Goal: Transaction & Acquisition: Obtain resource

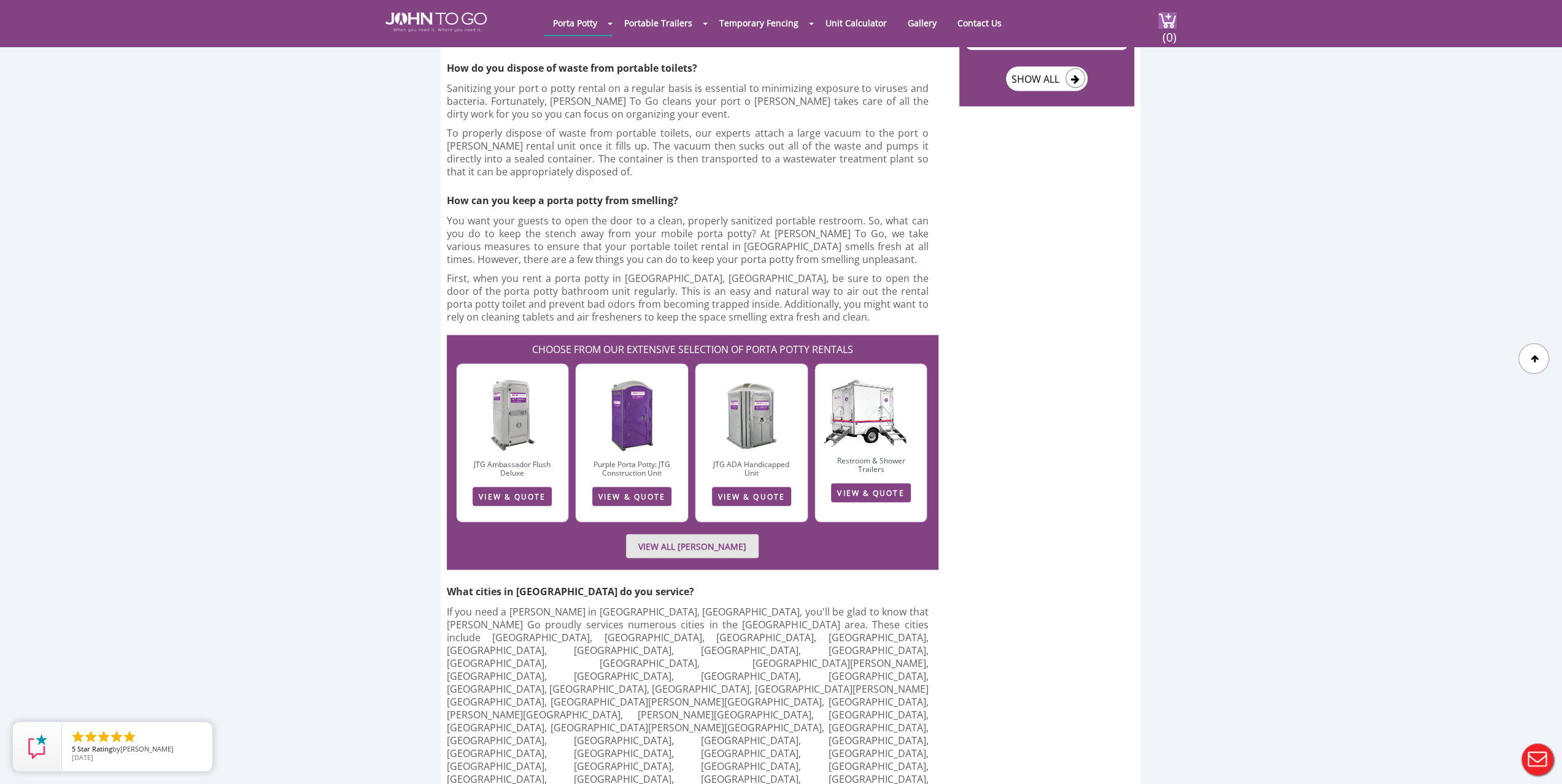
scroll to position [2330, 0]
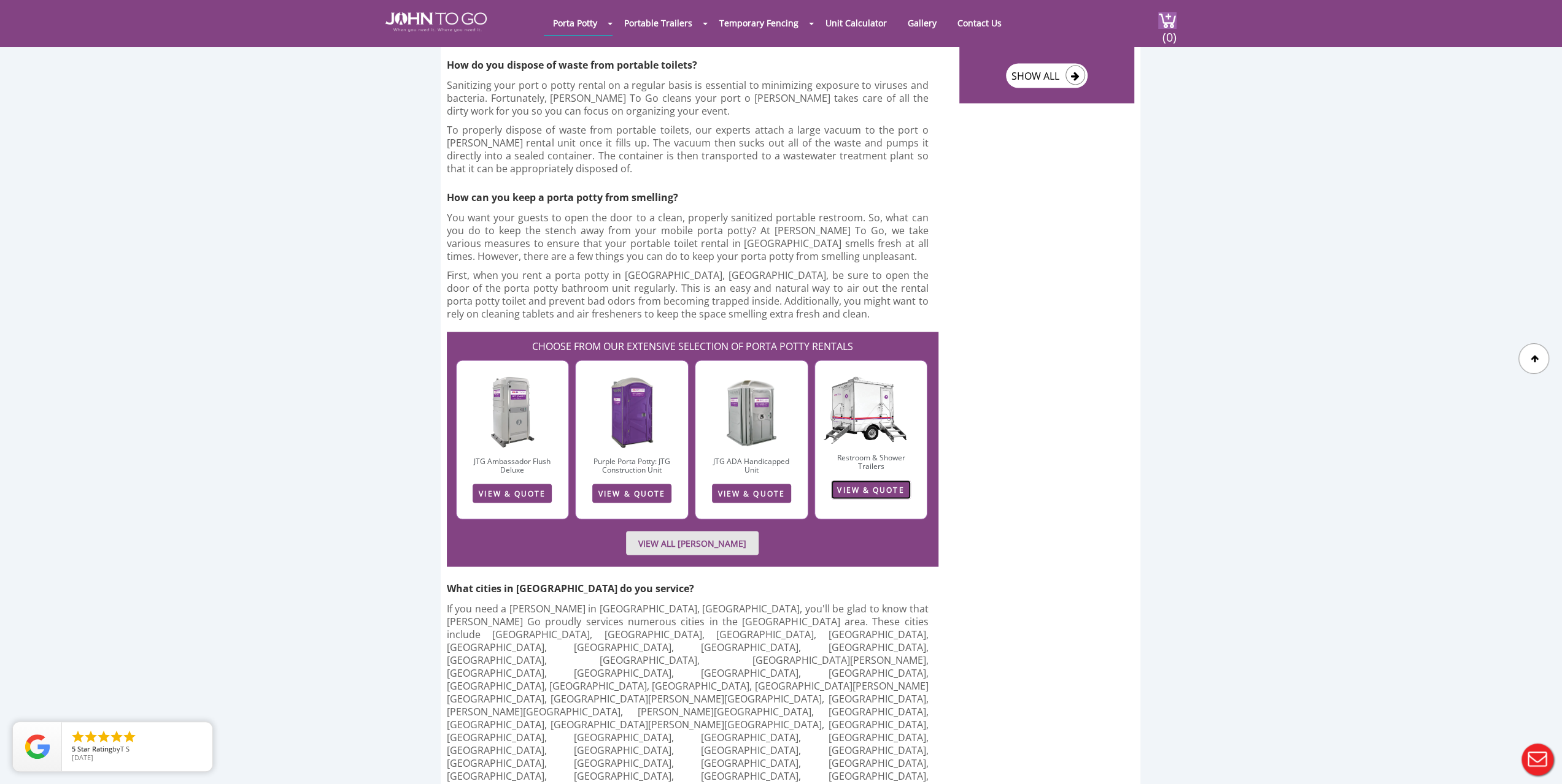
click at [855, 480] on link "VIEW & QUOTE" at bounding box center [871, 489] width 80 height 19
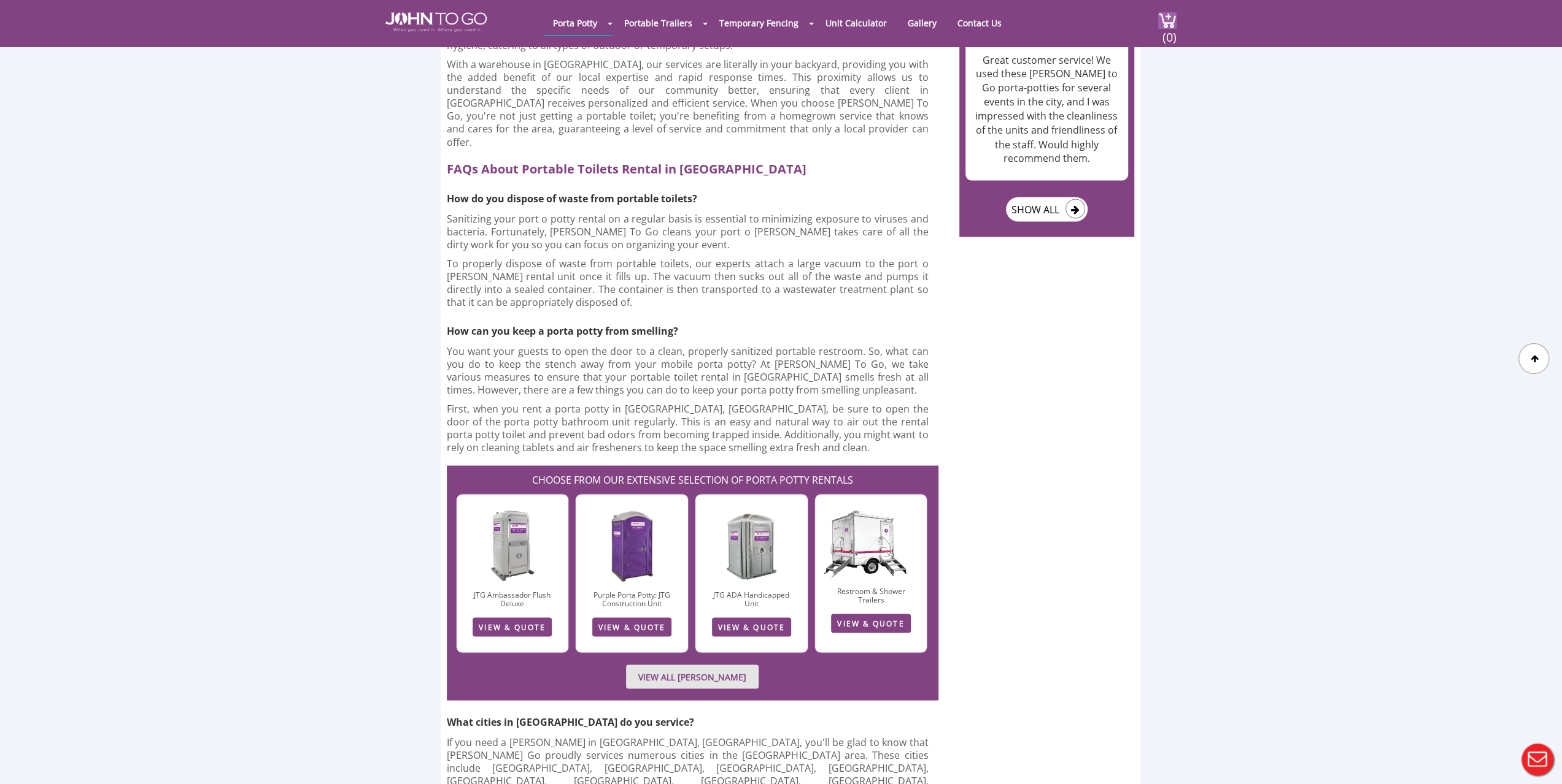
scroll to position [2330, 0]
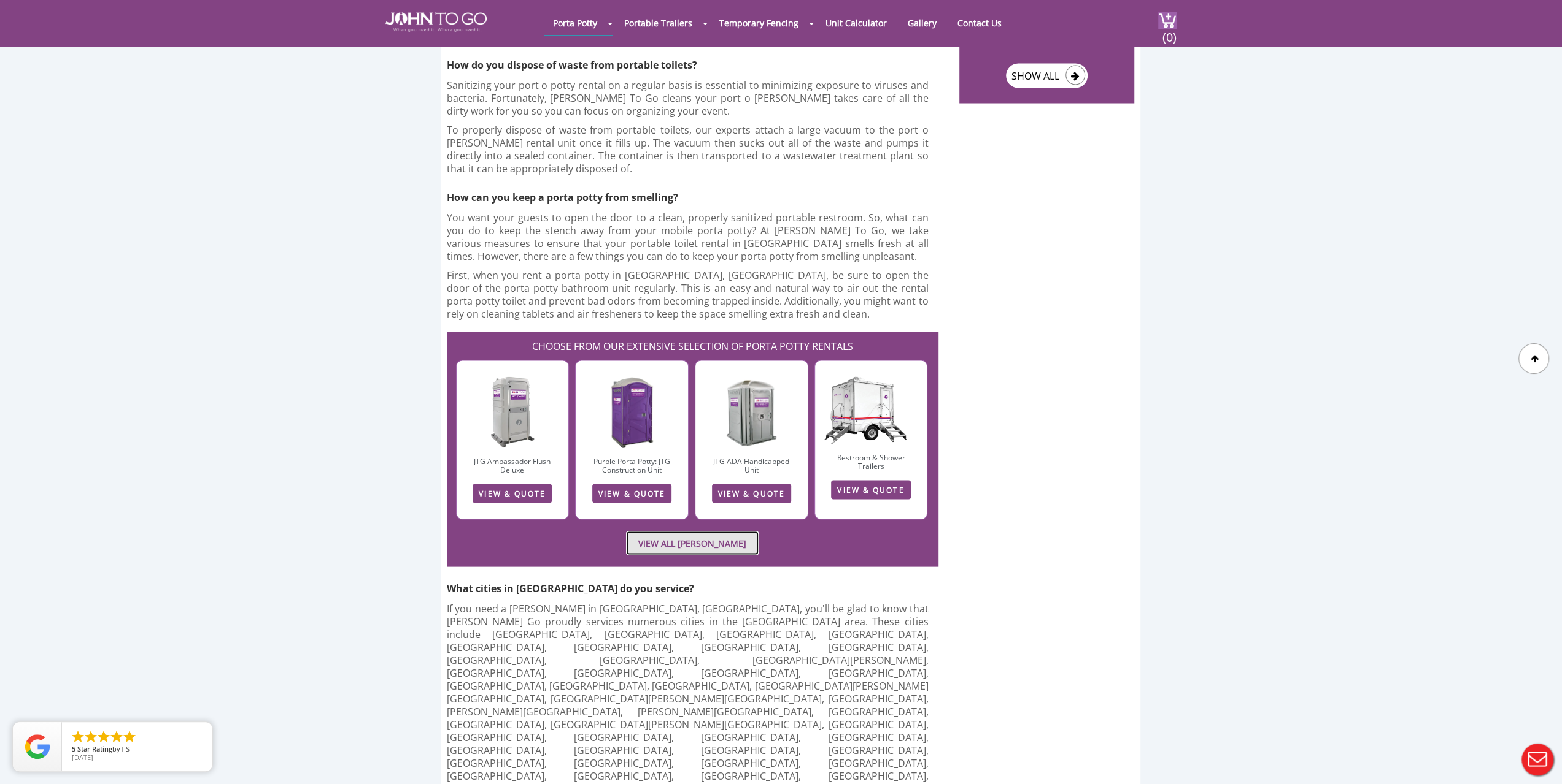
click at [706, 532] on link "VIEW ALL [PERSON_NAME]" at bounding box center [692, 544] width 132 height 24
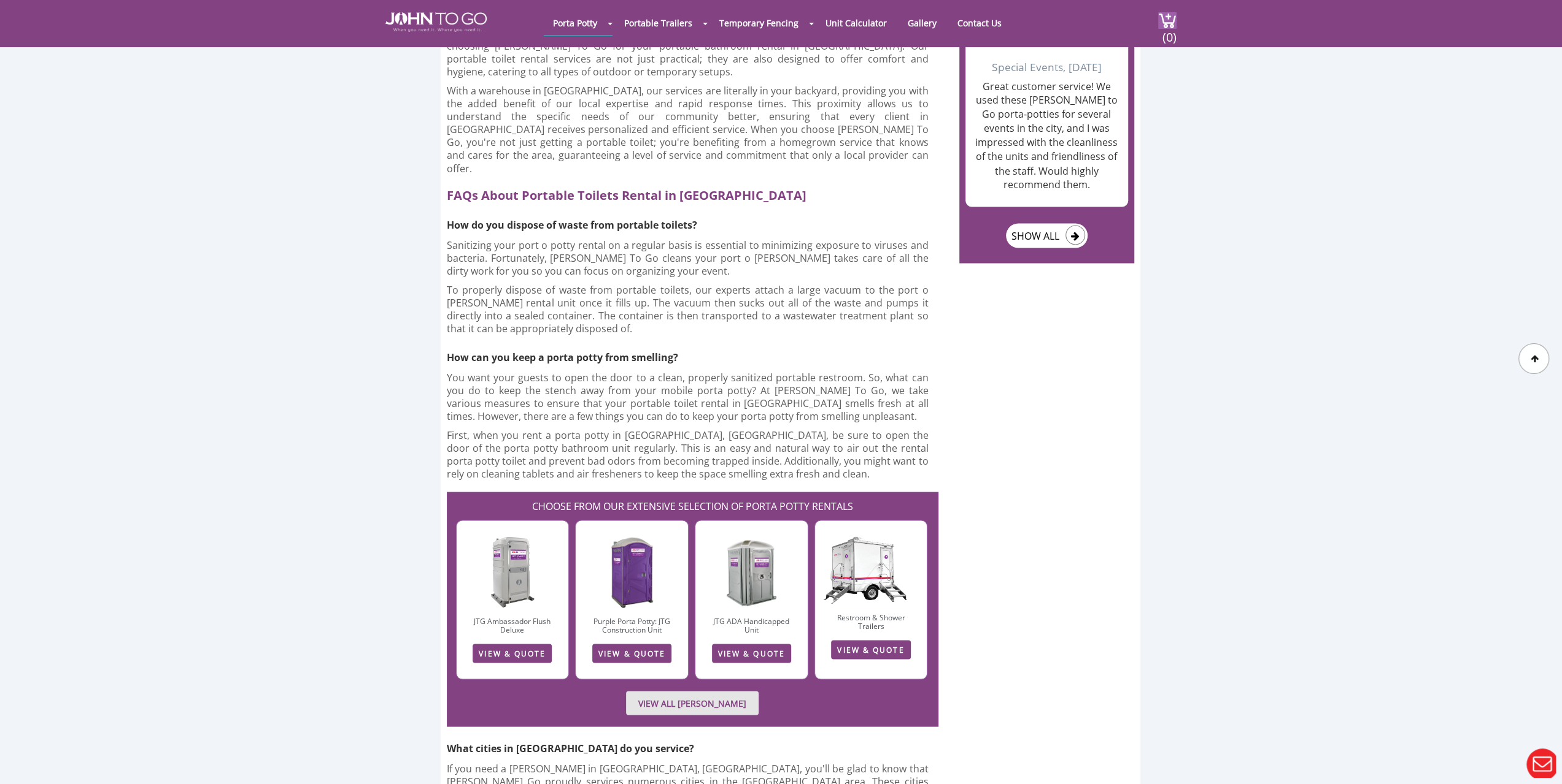
scroll to position [2330, 0]
